Goal: Information Seeking & Learning: Learn about a topic

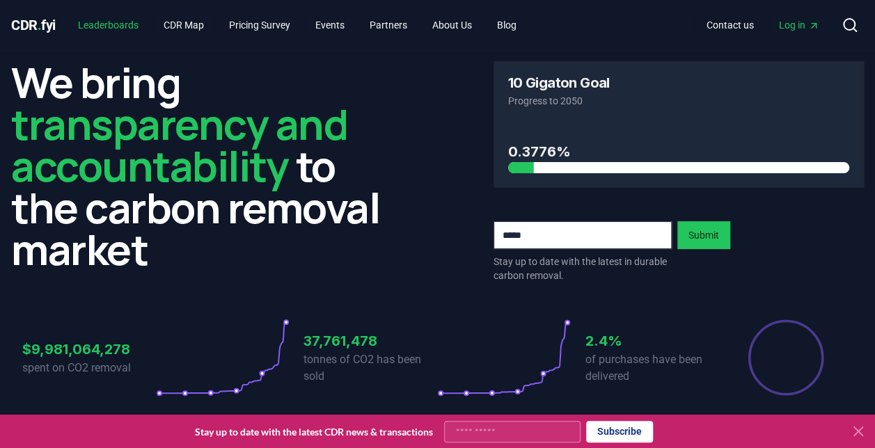
click at [117, 17] on link "Leaderboards" at bounding box center [108, 25] width 83 height 25
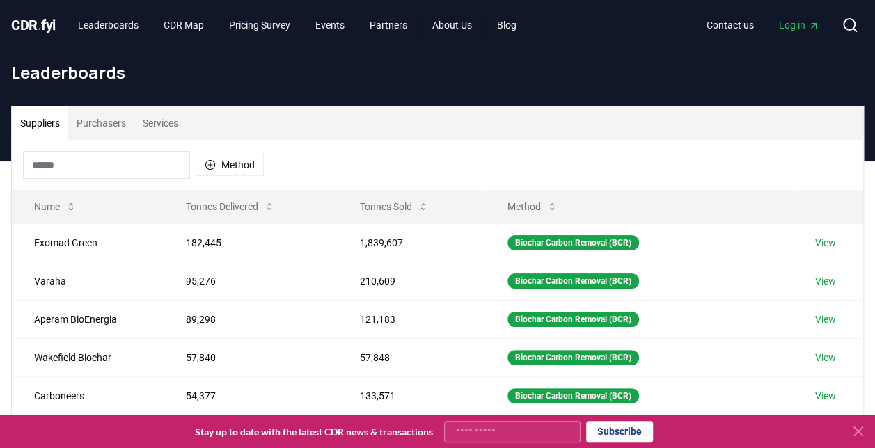
click at [112, 127] on button "Purchasers" at bounding box center [101, 123] width 66 height 33
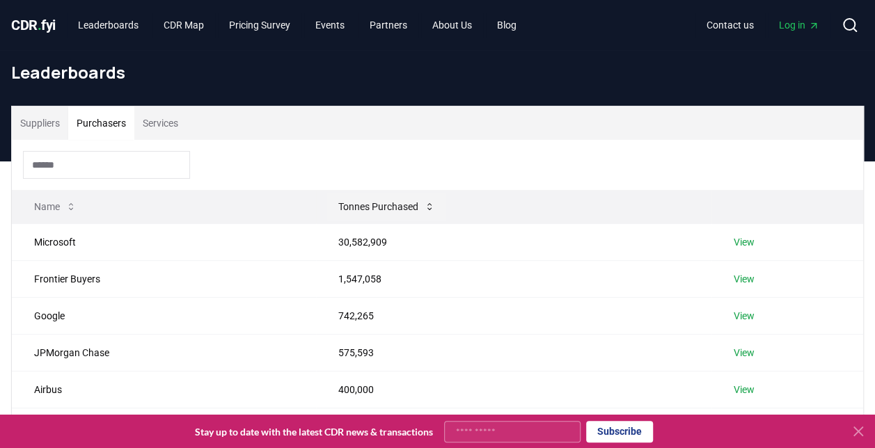
click at [377, 200] on button "Tonnes Purchased" at bounding box center [386, 207] width 119 height 28
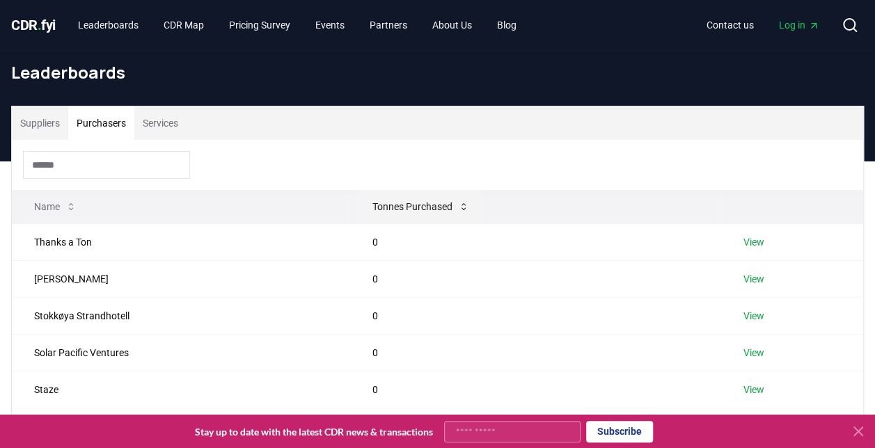
click at [377, 201] on button "Tonnes Purchased" at bounding box center [420, 207] width 119 height 28
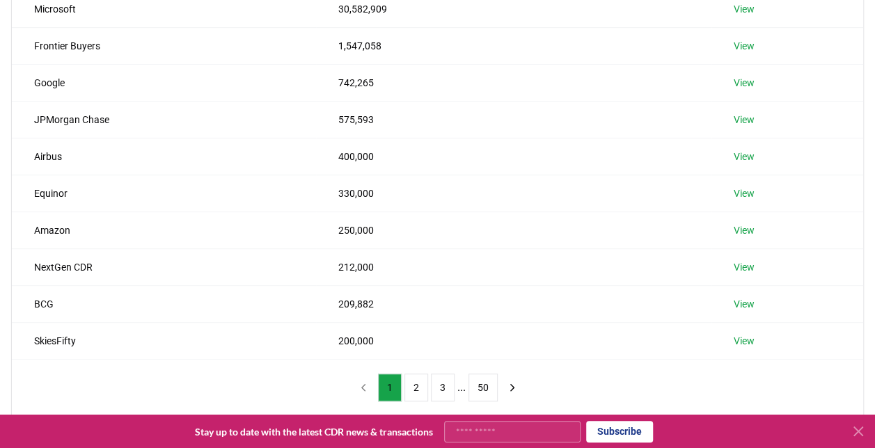
scroll to position [234, 0]
click at [45, 191] on td "Equinor" at bounding box center [164, 192] width 304 height 37
copy td "Equinor"
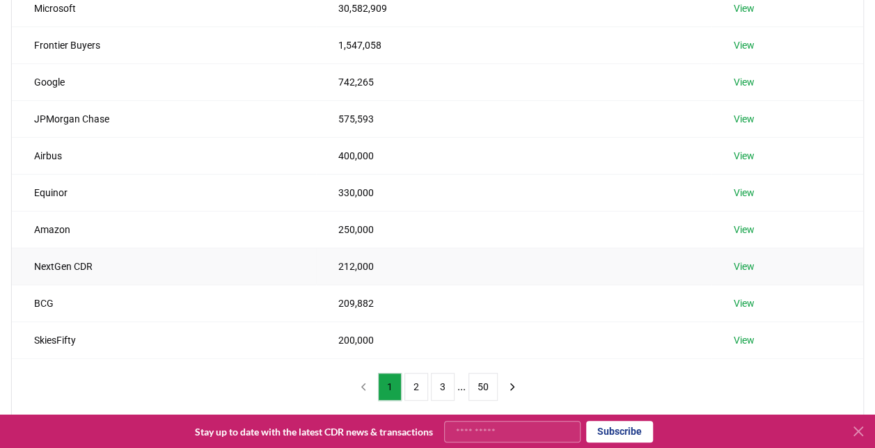
click at [831, 281] on td "View" at bounding box center [788, 266] width 152 height 37
click at [416, 387] on button "2" at bounding box center [417, 387] width 24 height 28
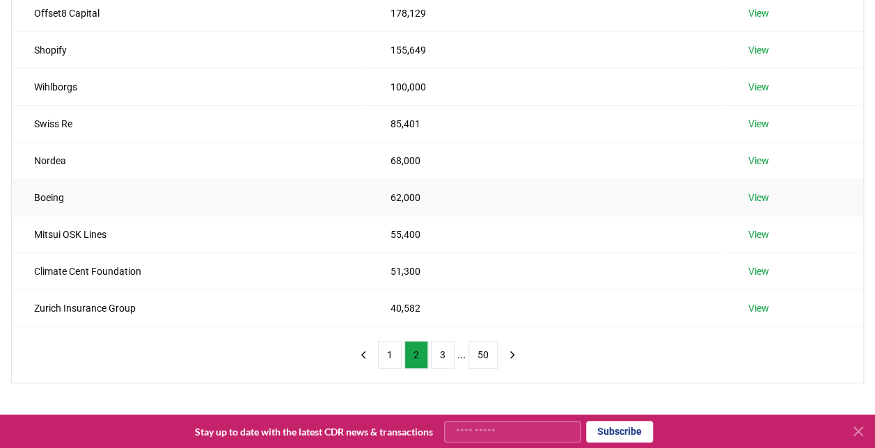
scroll to position [267, 0]
click at [387, 355] on button "1" at bounding box center [390, 355] width 24 height 28
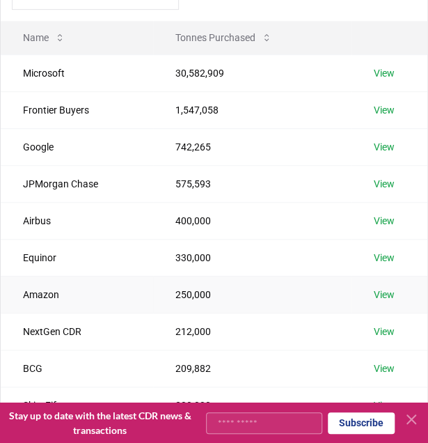
scroll to position [169, 0]
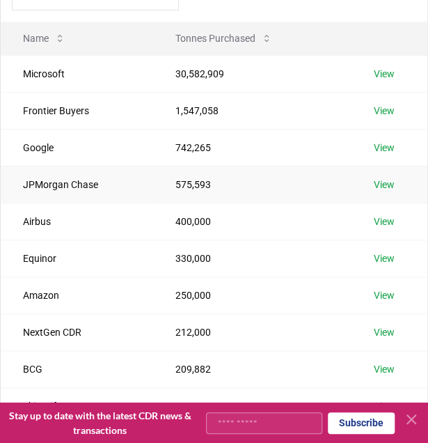
click at [391, 182] on link "View" at bounding box center [384, 185] width 21 height 14
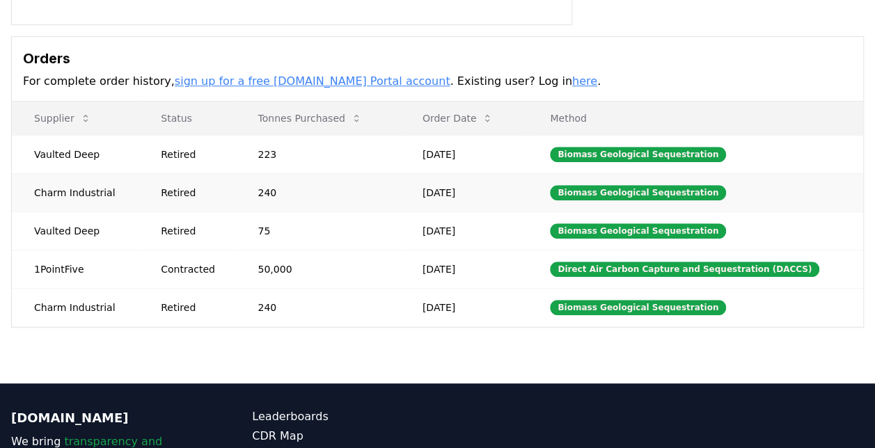
scroll to position [377, 0]
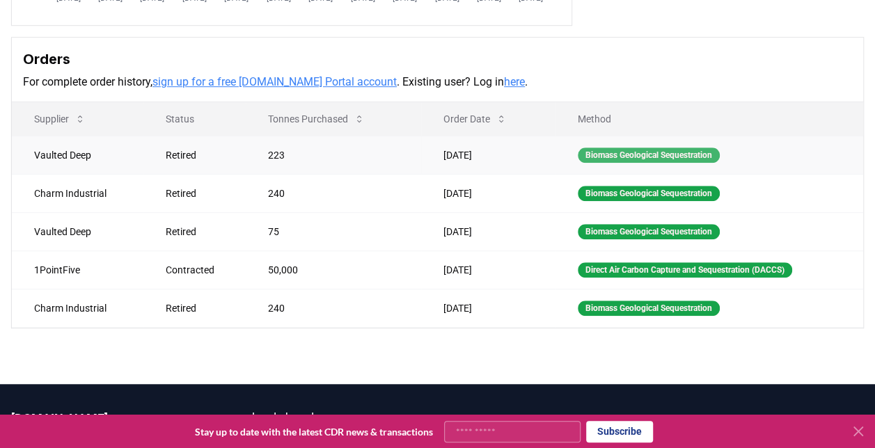
click at [428, 157] on div "Biomass Geological Sequestration" at bounding box center [649, 155] width 142 height 15
drag, startPoint x: 32, startPoint y: 150, endPoint x: 120, endPoint y: 159, distance: 88.9
click at [120, 159] on td "Vaulted Deep" at bounding box center [78, 155] width 132 height 38
copy td "Vaulted Deep"
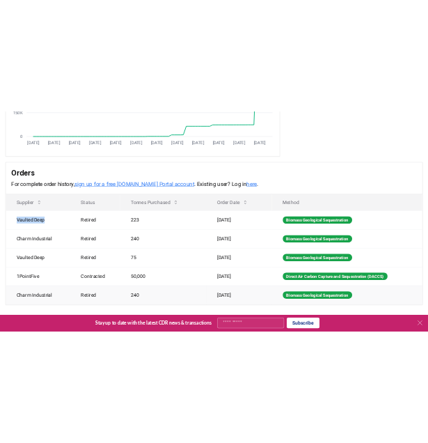
scroll to position [310, 0]
